Goal: Information Seeking & Learning: Find specific fact

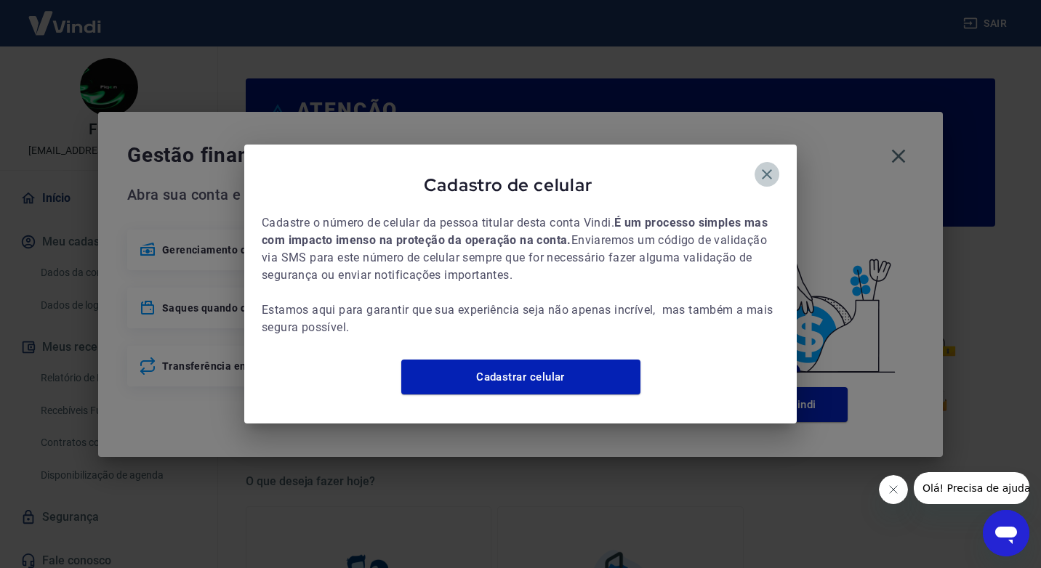
click at [776, 162] on button "button" at bounding box center [767, 174] width 25 height 25
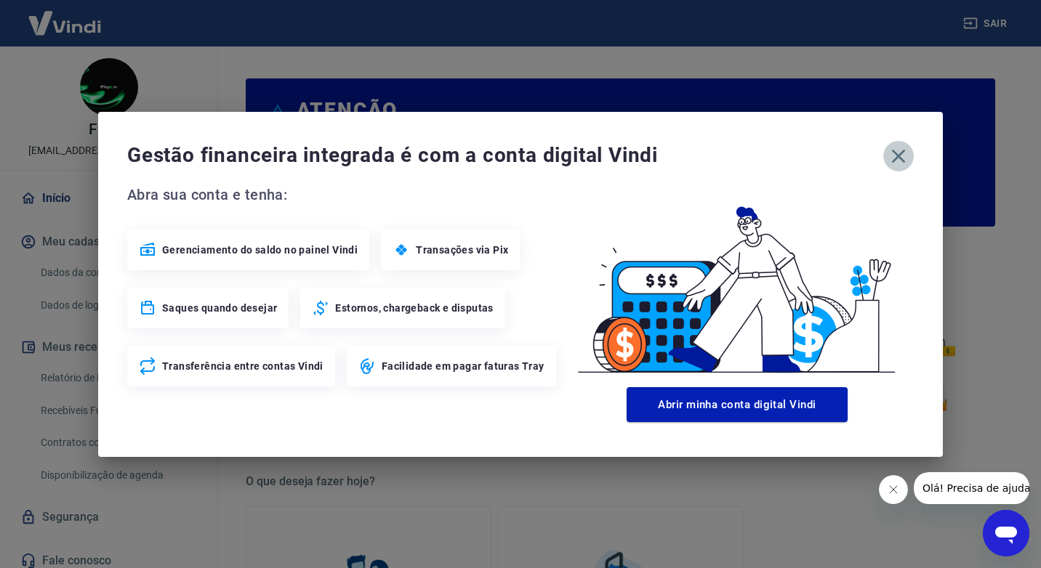
click at [893, 157] on icon "button" at bounding box center [898, 156] width 23 height 23
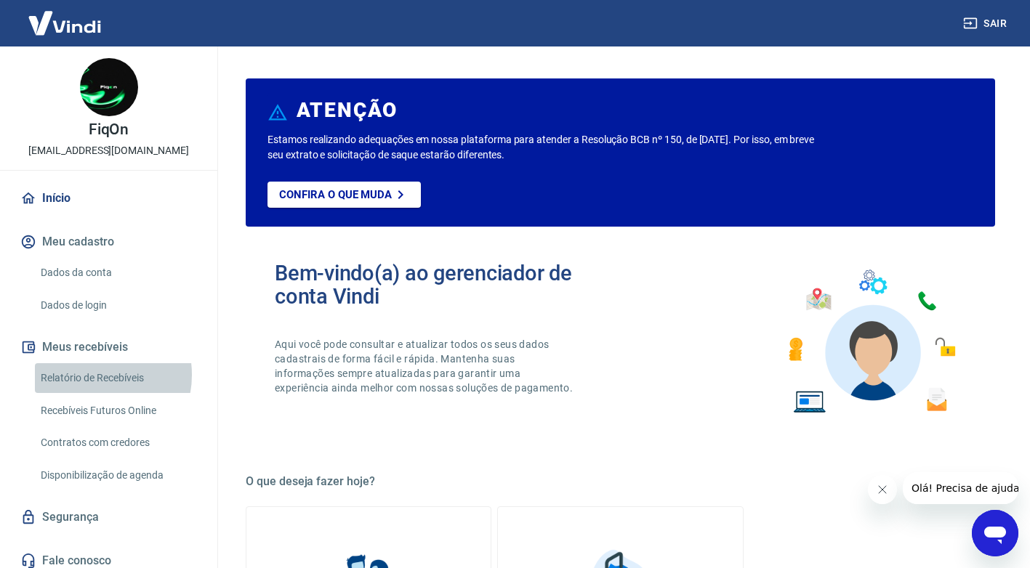
click at [93, 375] on link "Relatório de Recebíveis" at bounding box center [117, 378] width 165 height 30
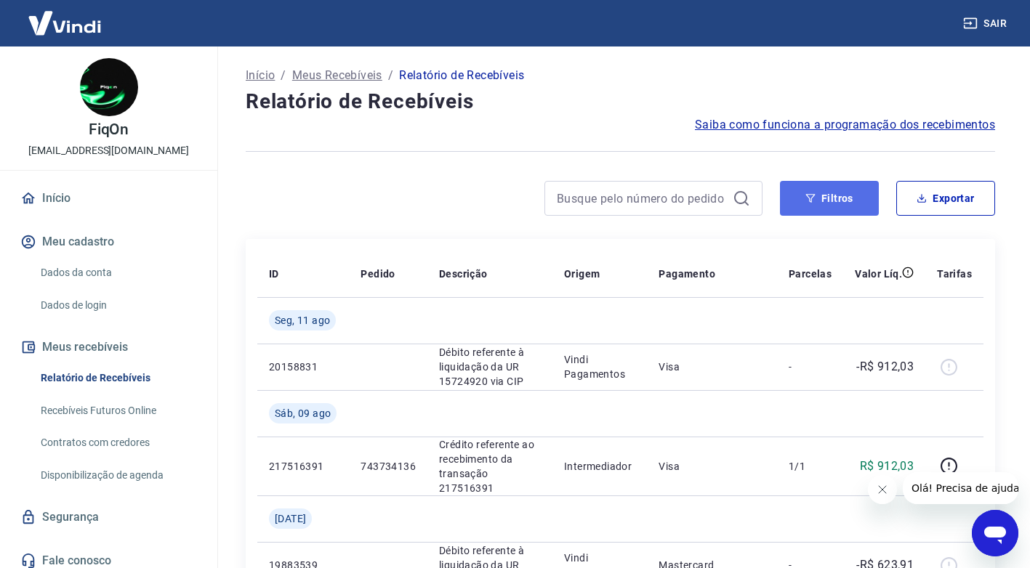
click at [839, 208] on button "Filtros" at bounding box center [829, 198] width 99 height 35
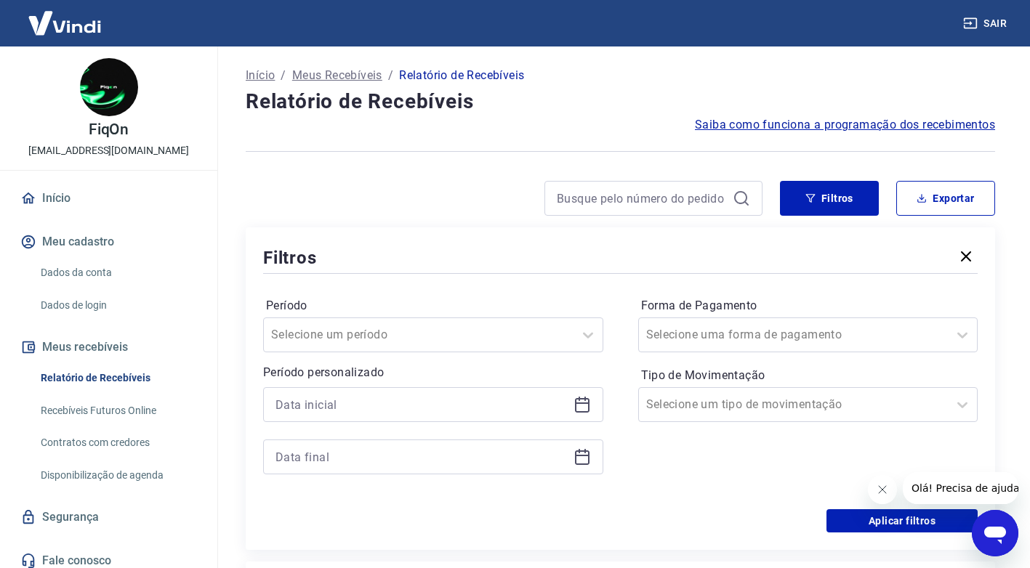
click at [476, 196] on div at bounding box center [504, 198] width 517 height 35
click at [121, 377] on link "Relatório de Recebíveis" at bounding box center [117, 378] width 165 height 30
click at [56, 201] on link "Início" at bounding box center [108, 198] width 182 height 32
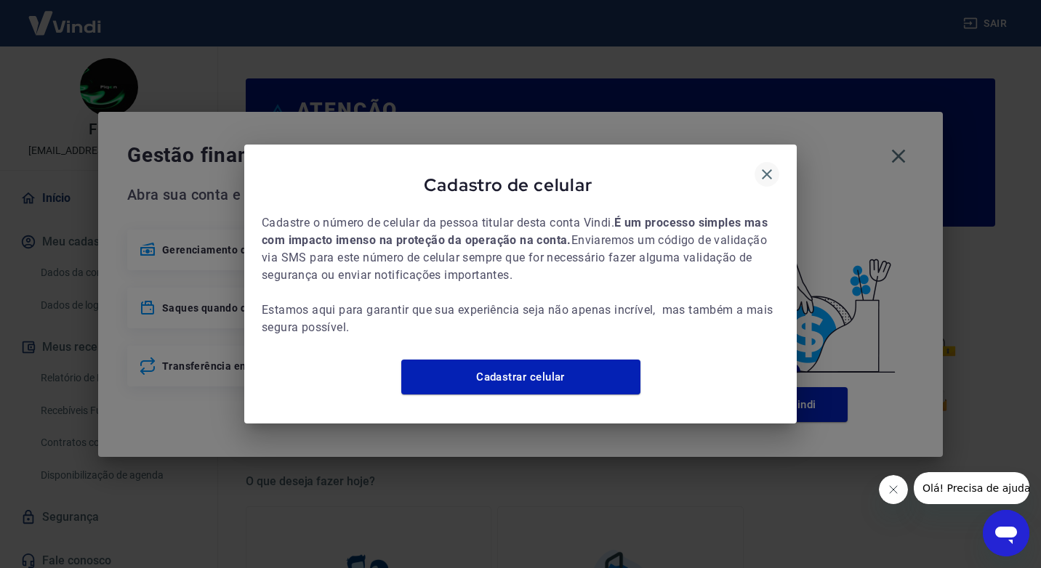
click at [772, 172] on icon "button" at bounding box center [766, 174] width 17 height 17
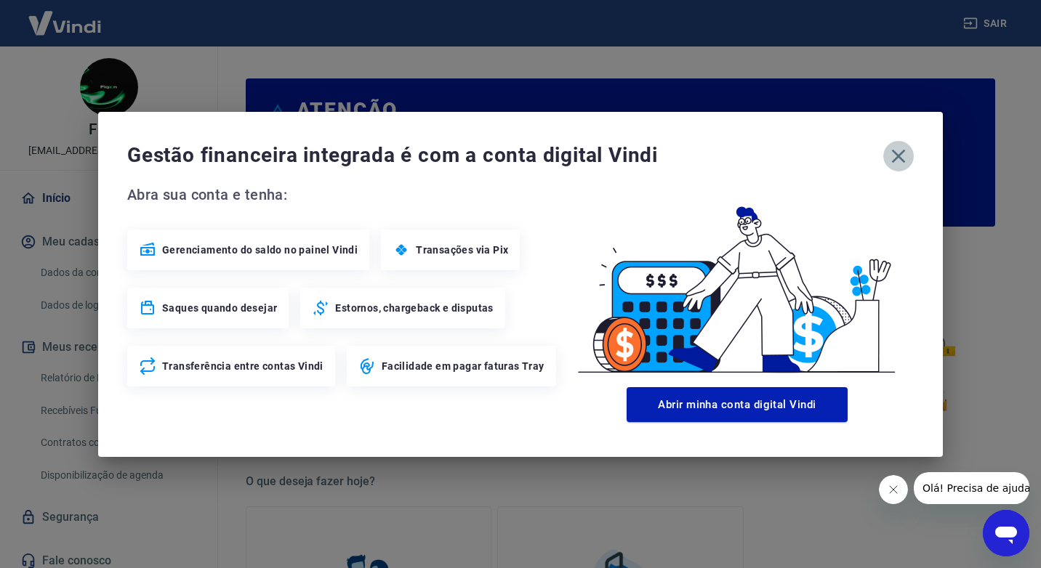
click at [904, 148] on icon "button" at bounding box center [898, 156] width 23 height 23
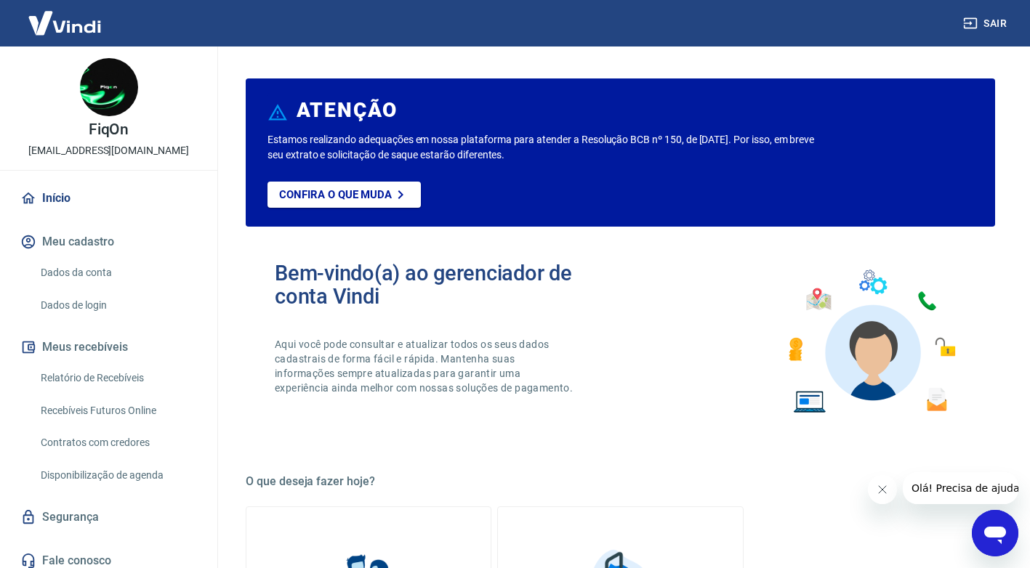
click at [105, 380] on link "Relatório de Recebíveis" at bounding box center [117, 378] width 165 height 30
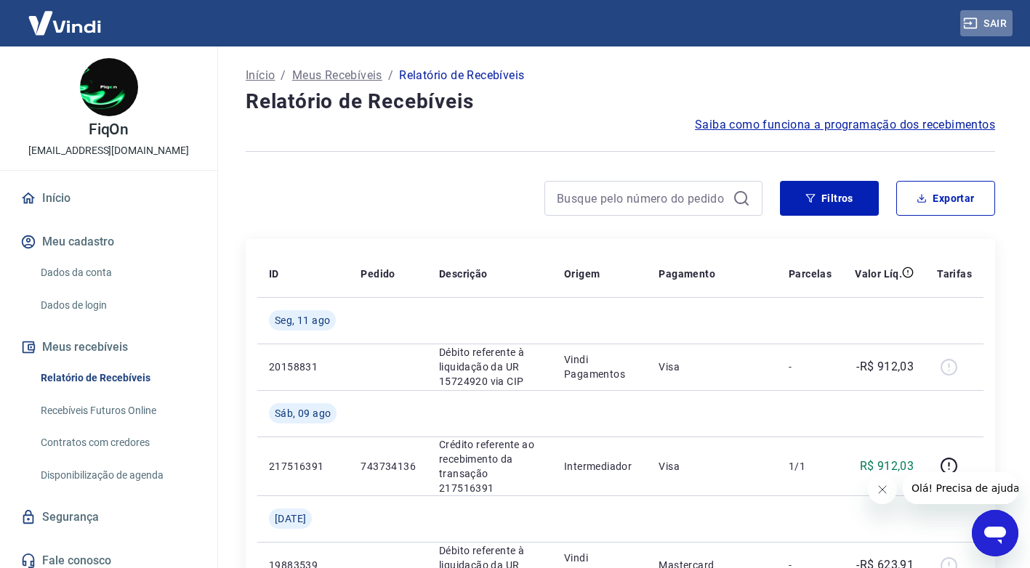
click at [979, 20] on button "Sair" at bounding box center [986, 23] width 52 height 27
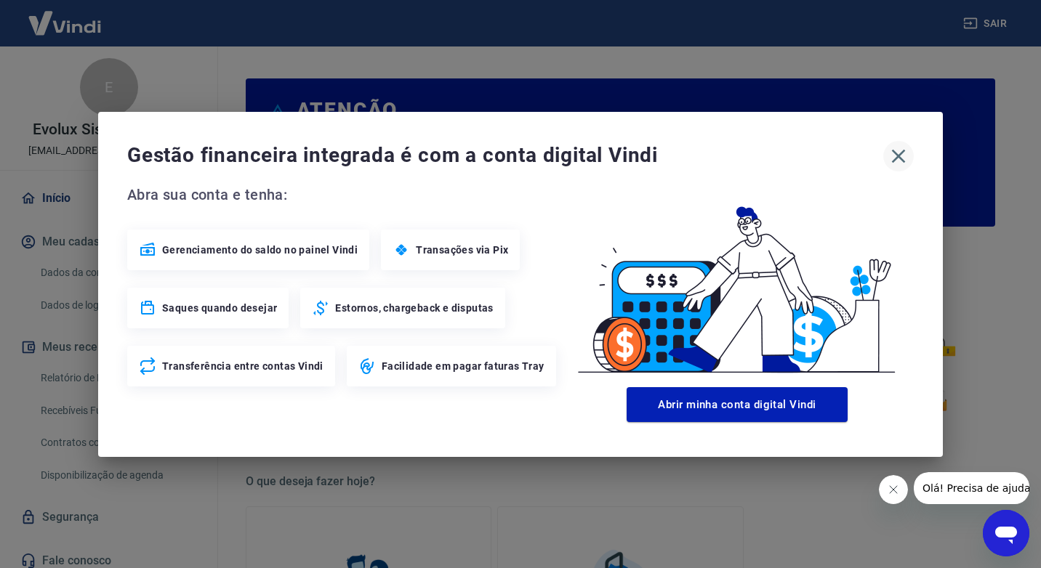
click at [893, 153] on icon "button" at bounding box center [898, 156] width 23 height 23
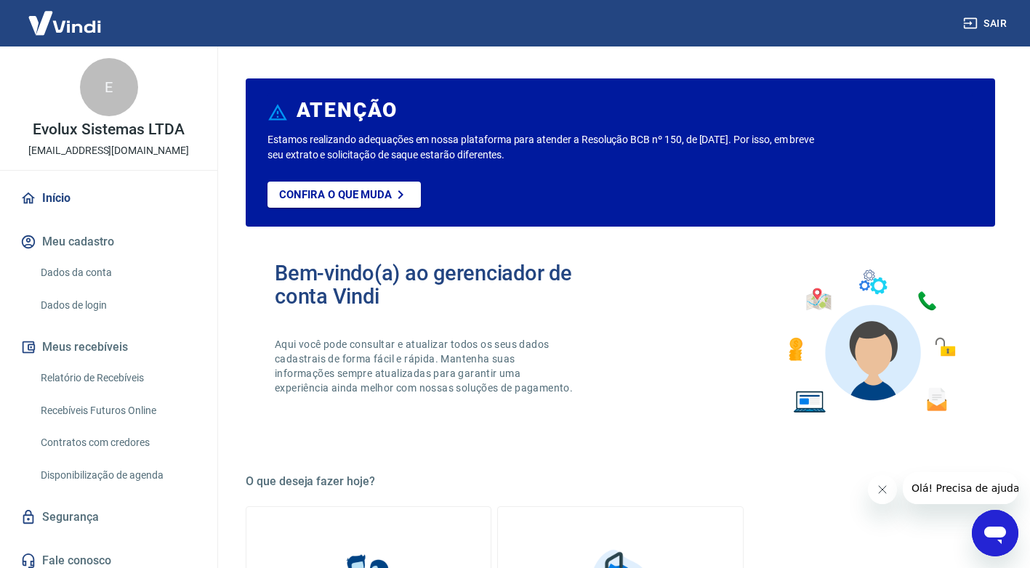
click at [82, 382] on link "Relatório de Recebíveis" at bounding box center [117, 378] width 165 height 30
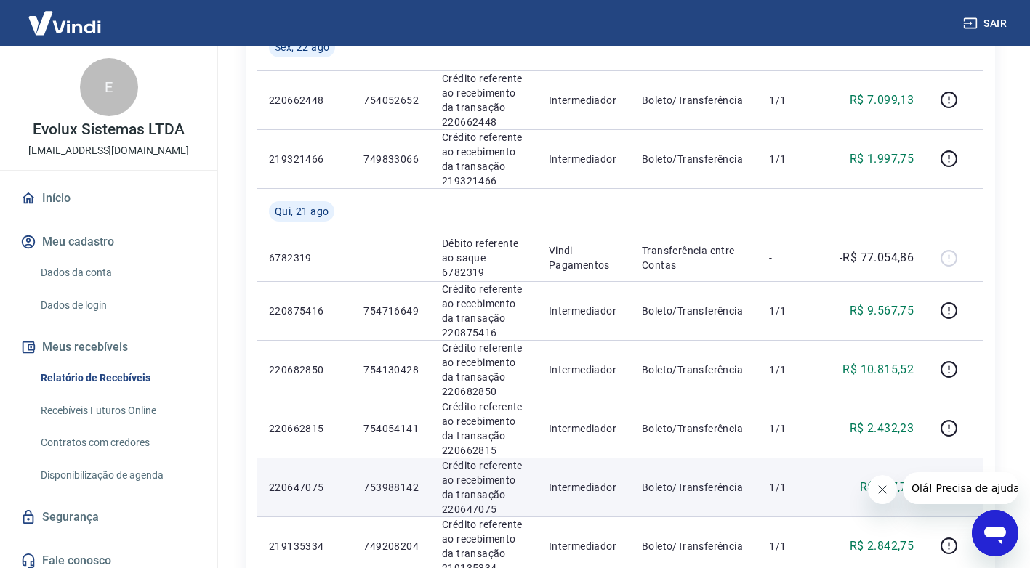
scroll to position [291, 0]
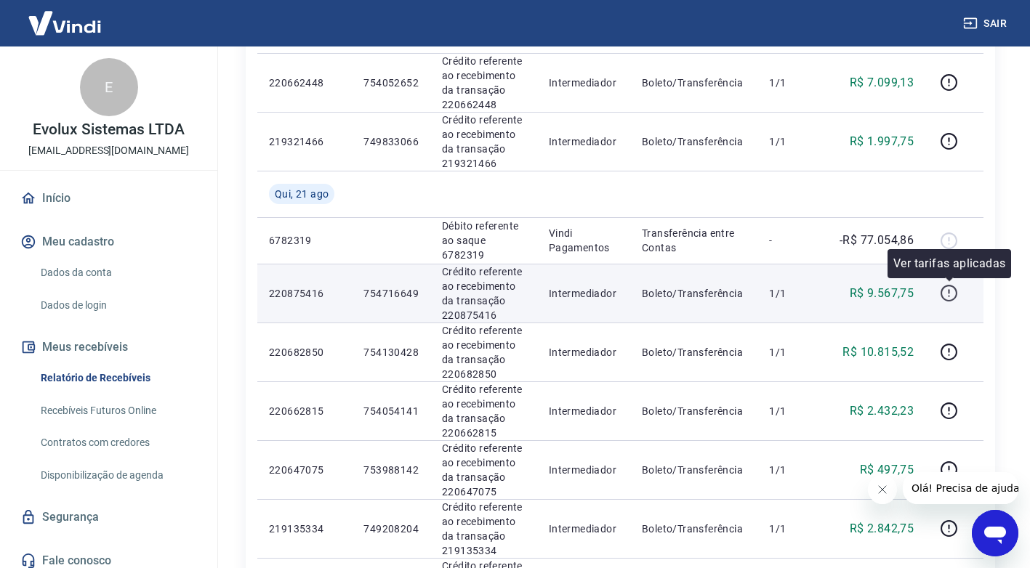
click at [945, 291] on icon "button" at bounding box center [949, 293] width 18 height 18
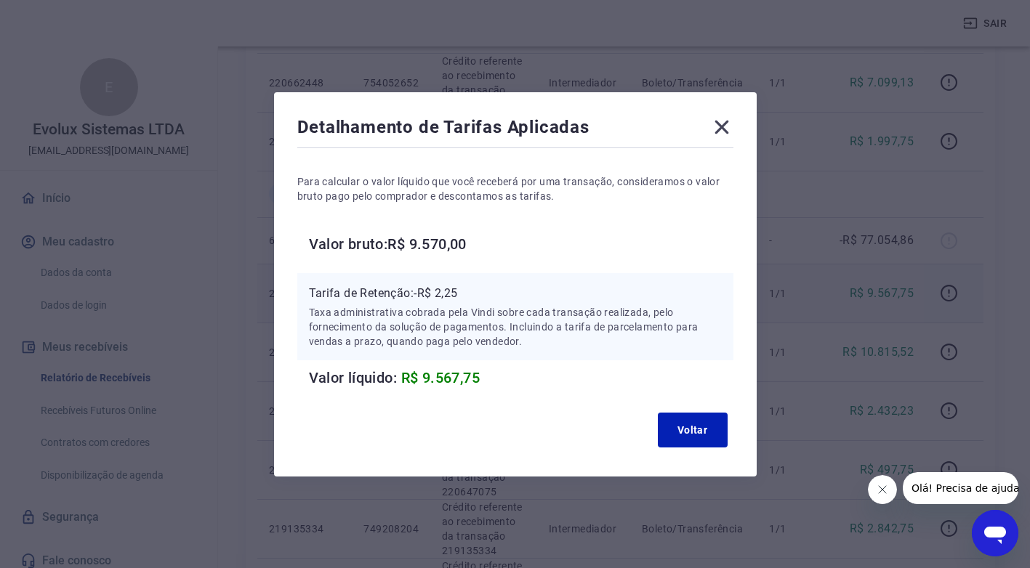
click at [732, 126] on icon at bounding box center [721, 127] width 23 height 23
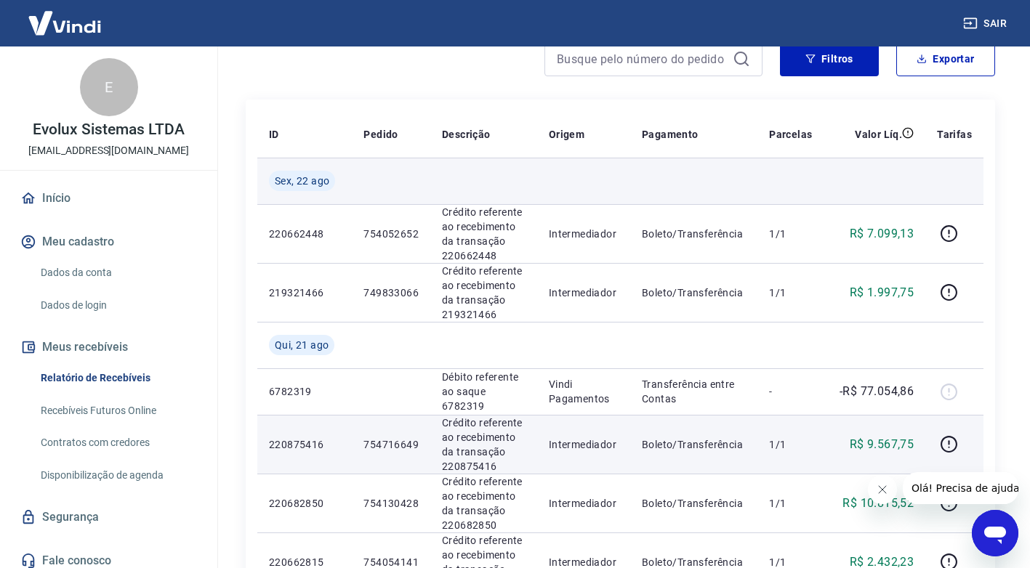
scroll to position [145, 0]
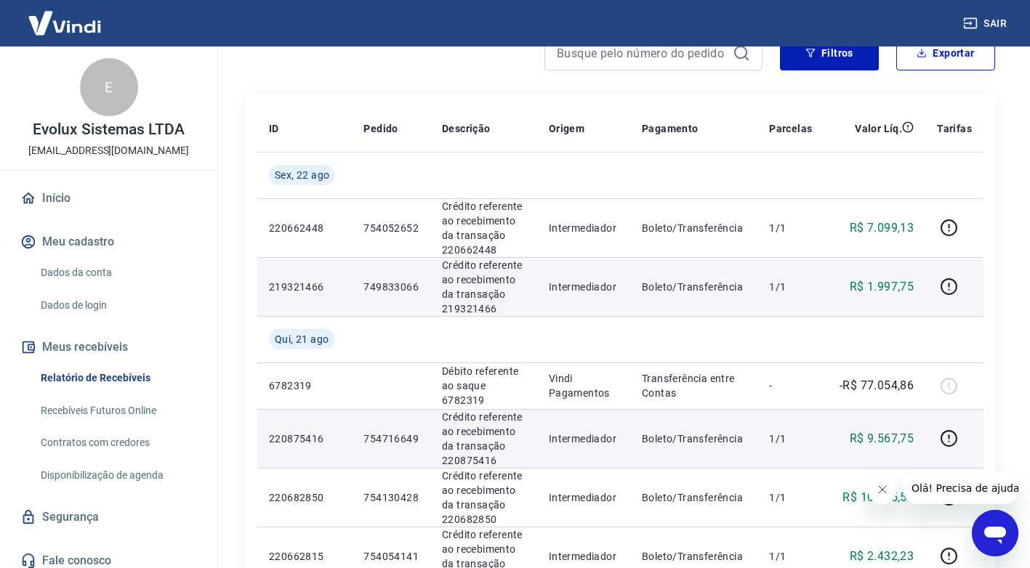
click at [366, 290] on p "749833066" at bounding box center [390, 287] width 55 height 15
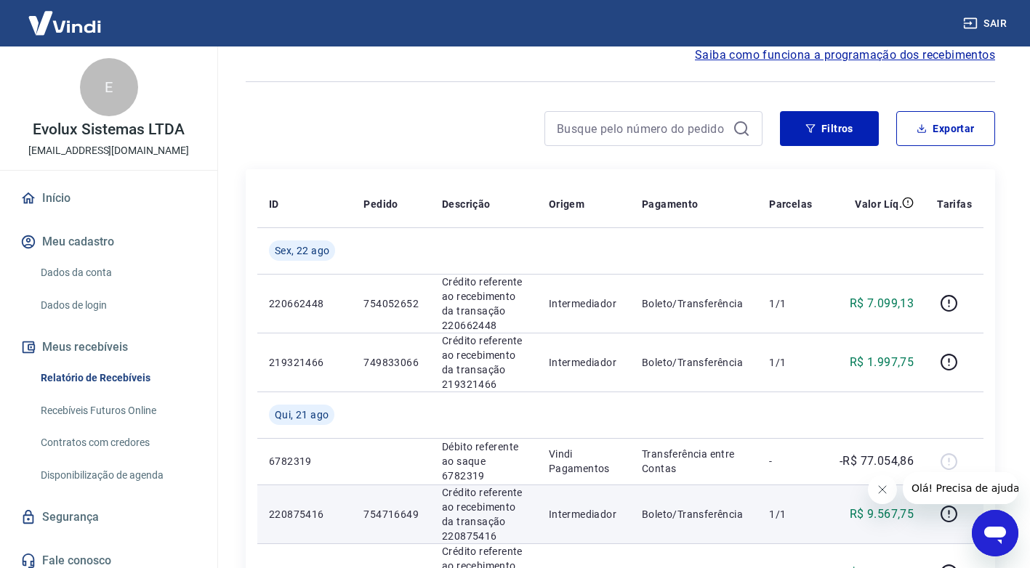
scroll to position [0, 0]
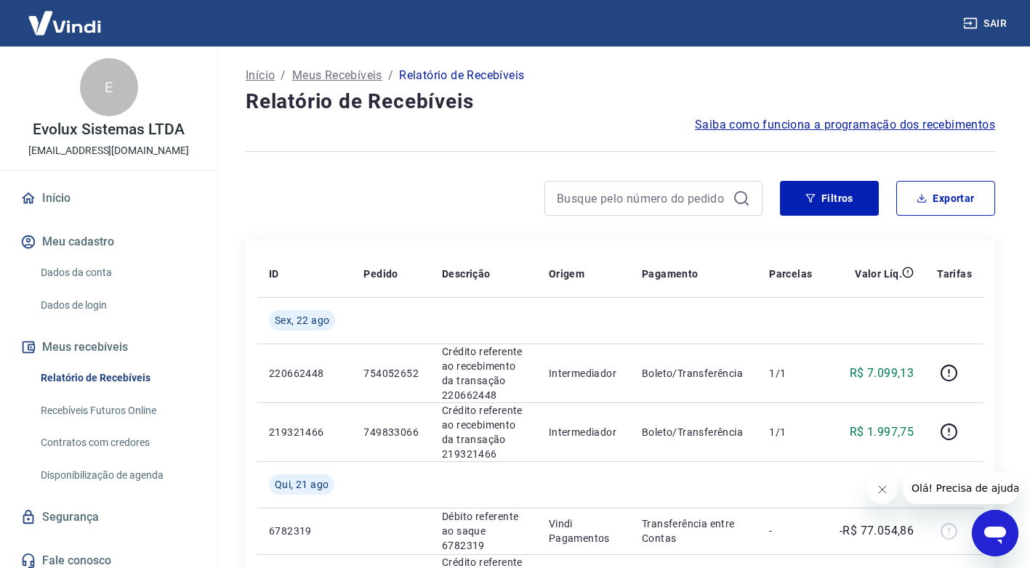
click at [51, 193] on link "Início" at bounding box center [108, 198] width 182 height 32
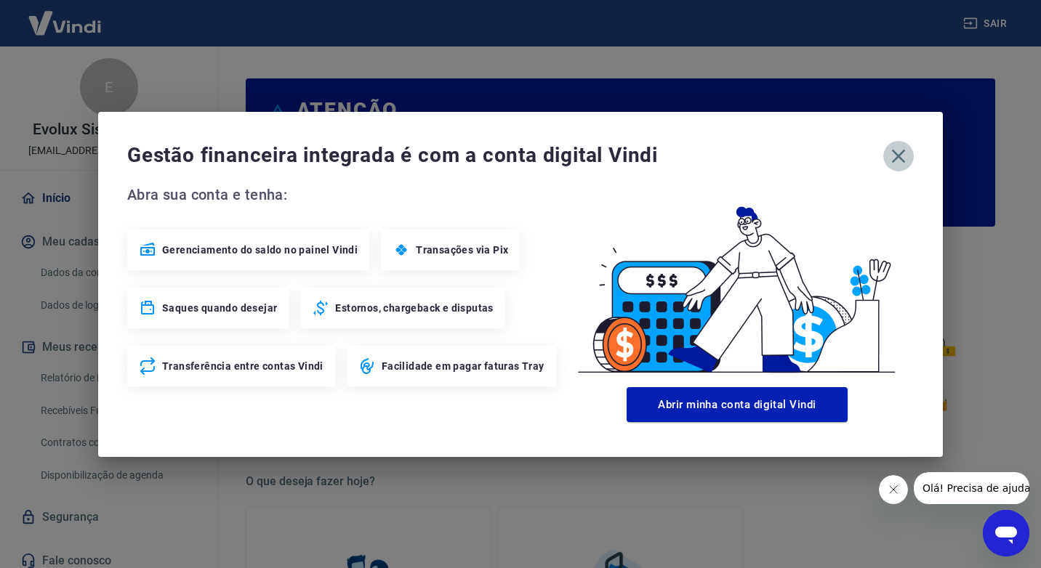
click at [889, 157] on icon "button" at bounding box center [898, 156] width 23 height 23
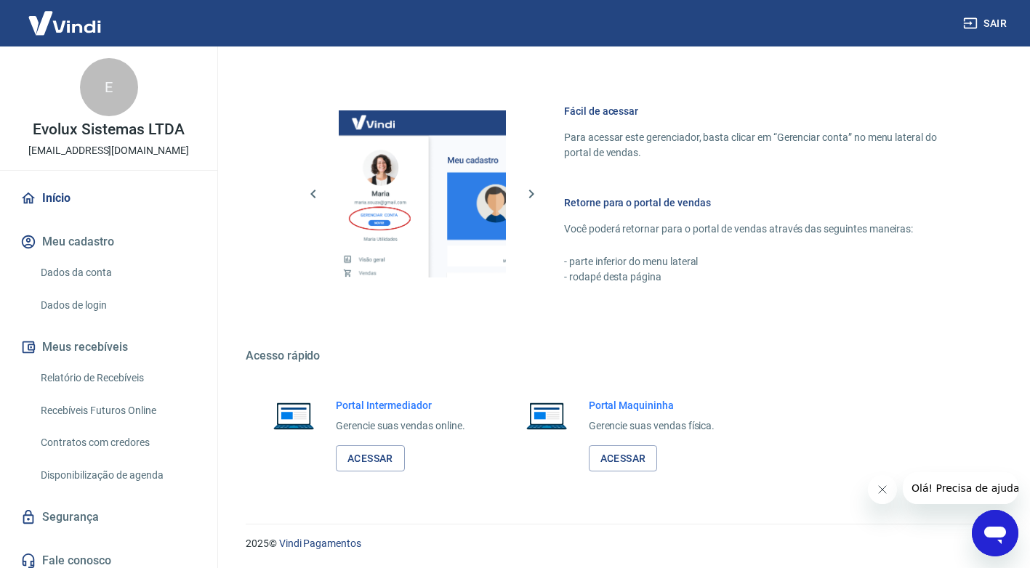
scroll to position [744, 0]
click at [367, 453] on link "Acessar" at bounding box center [370, 458] width 69 height 27
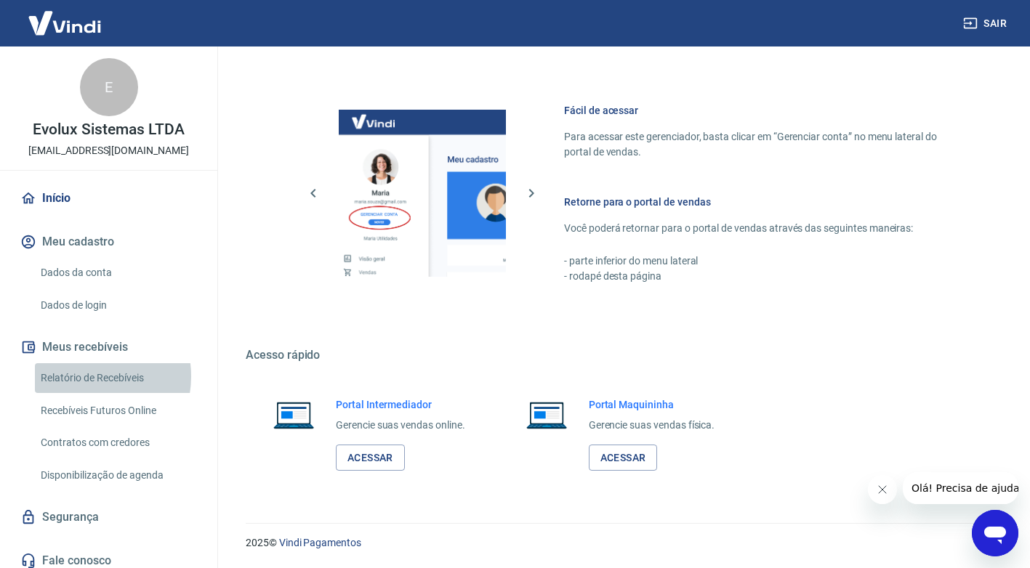
drag, startPoint x: 84, startPoint y: 377, endPoint x: 182, endPoint y: 374, distance: 97.4
click at [84, 376] on link "Relatório de Recebíveis" at bounding box center [117, 378] width 165 height 30
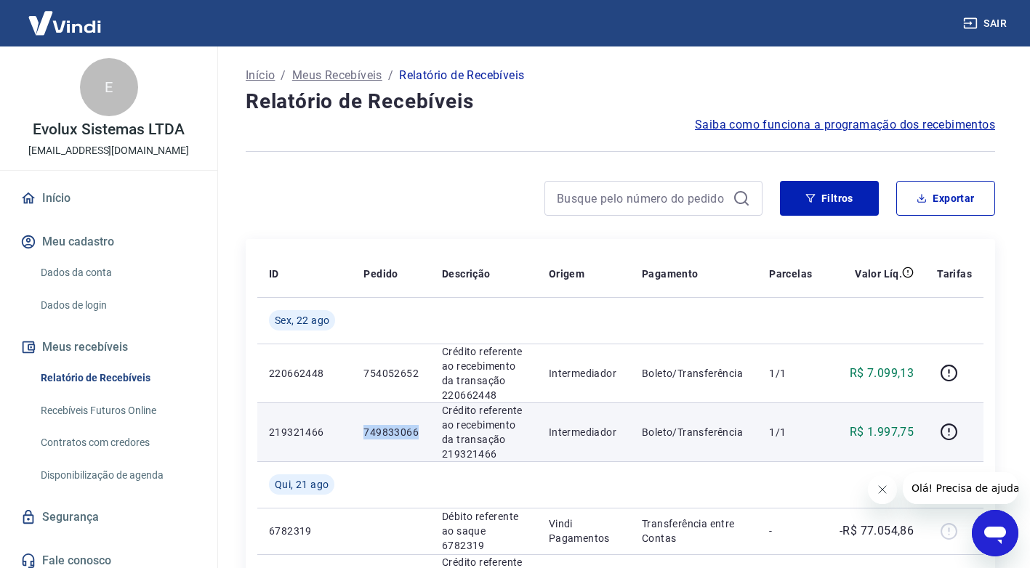
drag, startPoint x: 359, startPoint y: 429, endPoint x: 417, endPoint y: 441, distance: 59.5
click at [417, 441] on td "749833066" at bounding box center [391, 432] width 79 height 59
copy p "749833066"
click at [954, 435] on icon "button" at bounding box center [949, 432] width 18 height 18
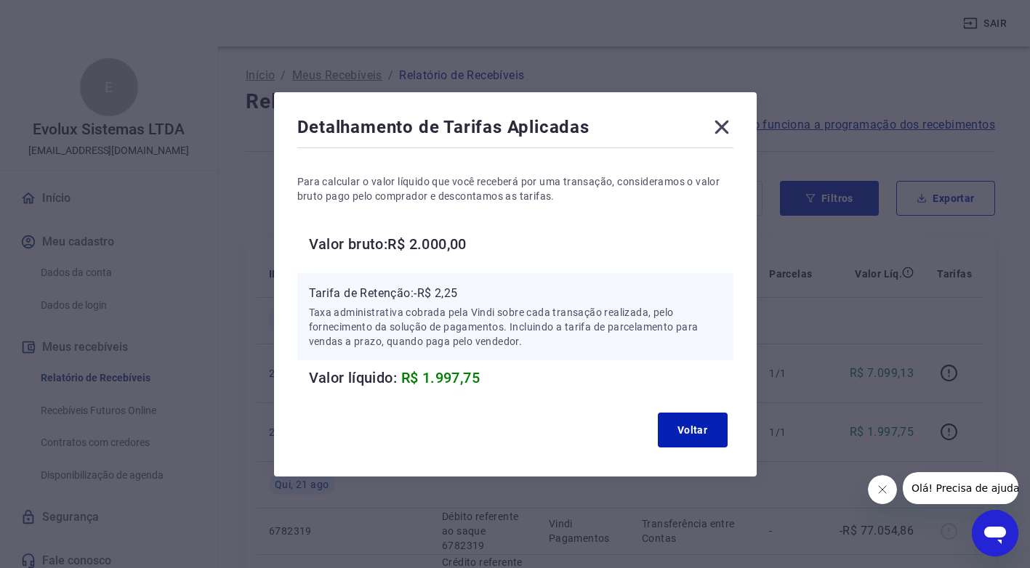
drag, startPoint x: 728, startPoint y: 118, endPoint x: 718, endPoint y: 134, distance: 18.0
click at [728, 121] on icon at bounding box center [721, 127] width 23 height 23
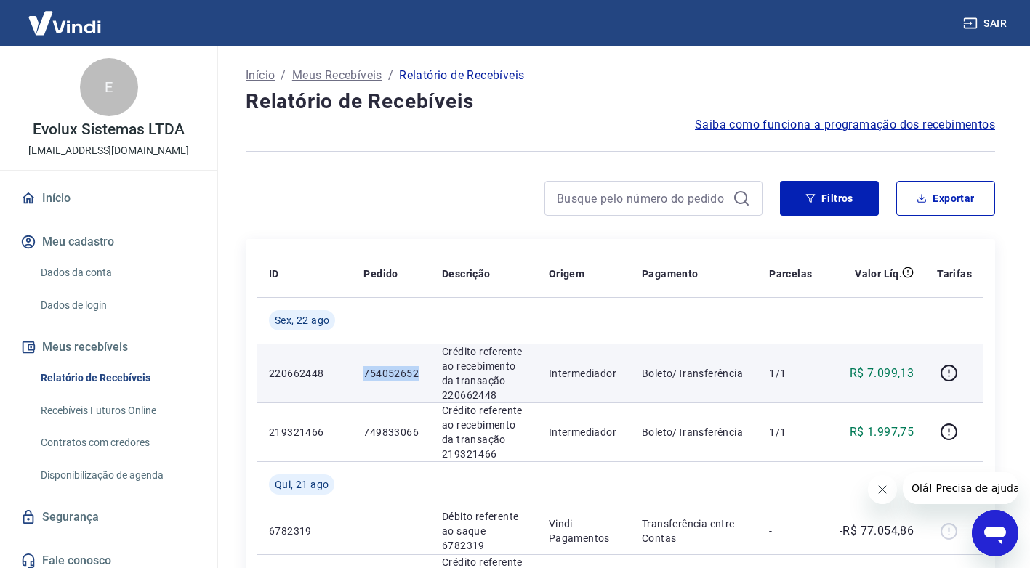
drag, startPoint x: 363, startPoint y: 370, endPoint x: 423, endPoint y: 385, distance: 61.5
click at [423, 385] on td "754052652" at bounding box center [391, 373] width 79 height 59
copy p "754052652"
click at [957, 372] on icon "button" at bounding box center [949, 373] width 17 height 17
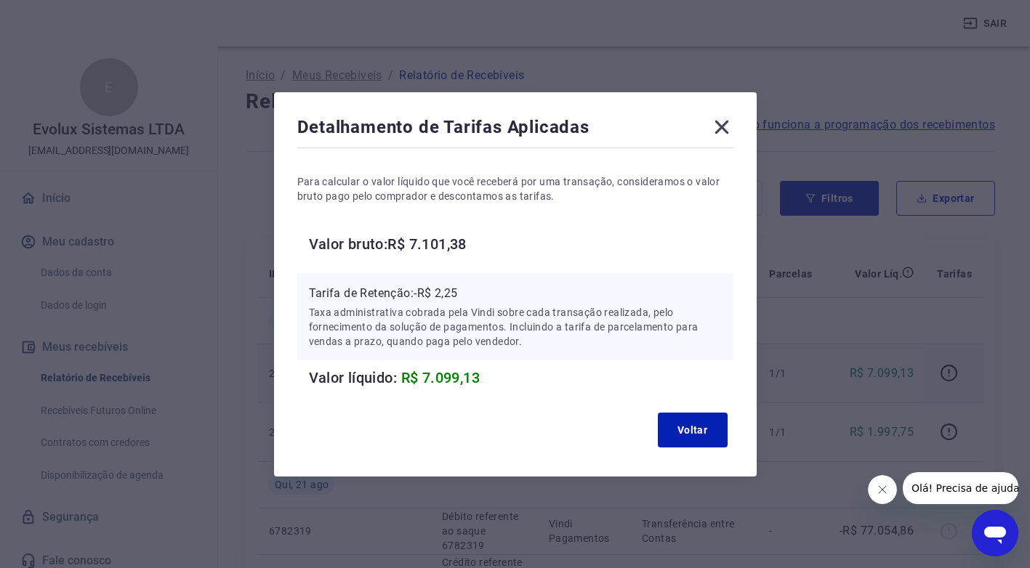
click at [733, 121] on icon at bounding box center [721, 127] width 23 height 23
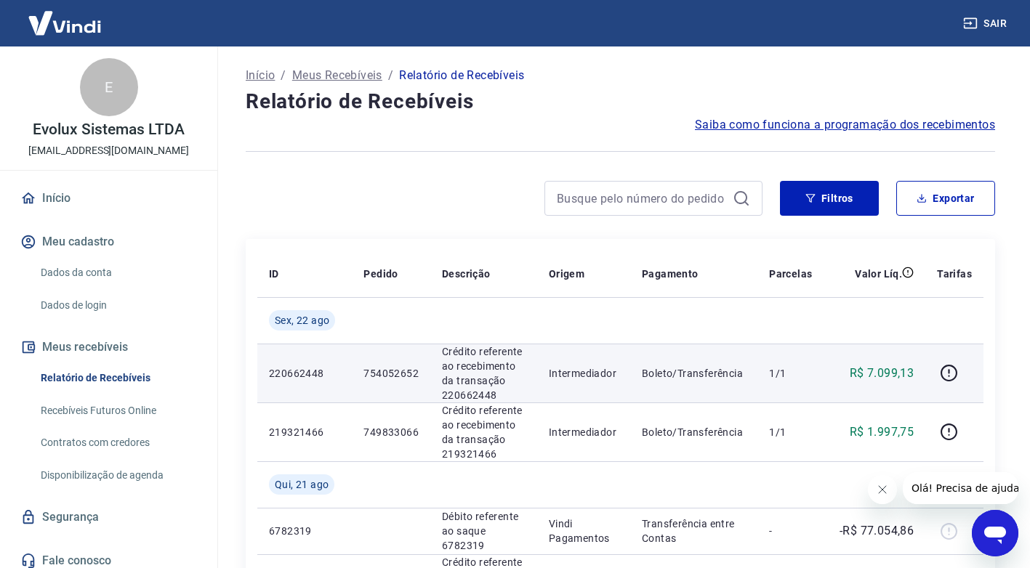
click at [399, 199] on div at bounding box center [504, 198] width 517 height 35
click at [882, 492] on icon "Fechar mensagem da empresa" at bounding box center [882, 490] width 12 height 12
